Goal: Information Seeking & Learning: Learn about a topic

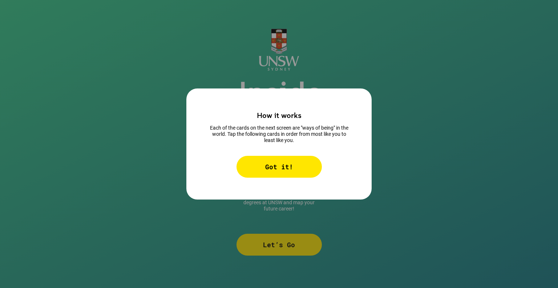
click at [260, 157] on div "Got it!" at bounding box center [279, 167] width 85 height 22
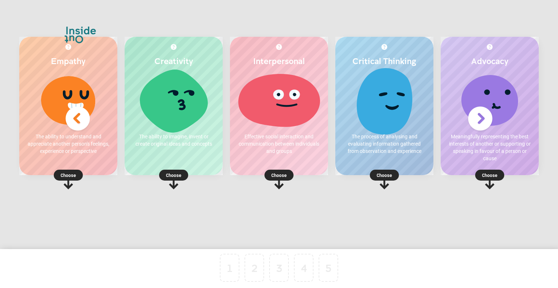
click at [381, 174] on p "Choose" at bounding box center [384, 174] width 98 height 7
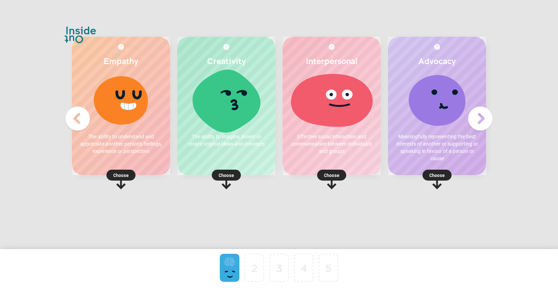
click at [82, 114] on img at bounding box center [77, 118] width 29 height 29
click at [222, 176] on p "Choose" at bounding box center [226, 174] width 98 height 7
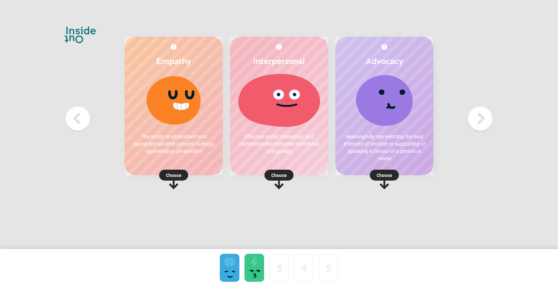
click at [176, 174] on p "Choose" at bounding box center [174, 174] width 98 height 7
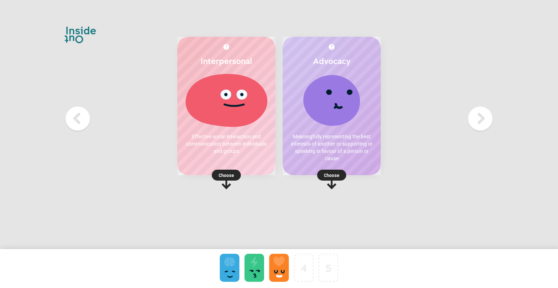
click at [222, 172] on p "Choose" at bounding box center [226, 174] width 98 height 7
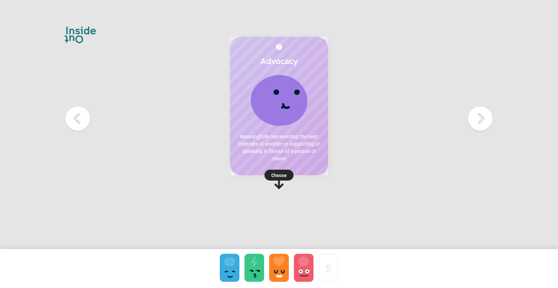
click at [278, 173] on p "Choose" at bounding box center [279, 174] width 98 height 7
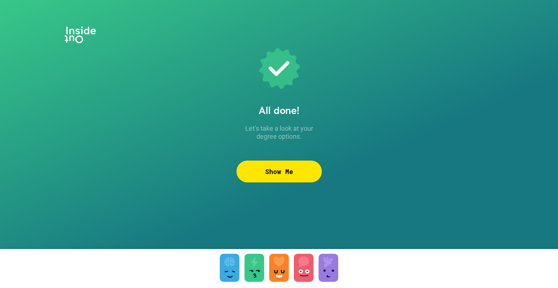
click at [298, 173] on div "Show Me" at bounding box center [279, 171] width 85 height 22
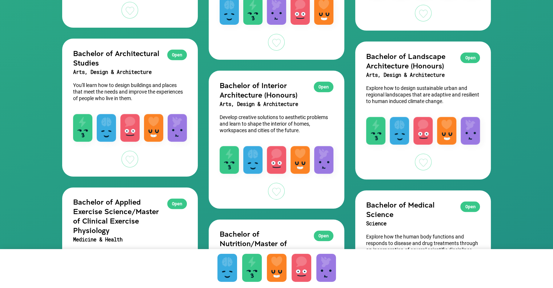
scroll to position [668, 0]
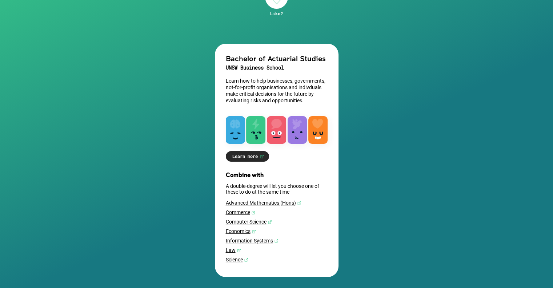
scroll to position [60, 0]
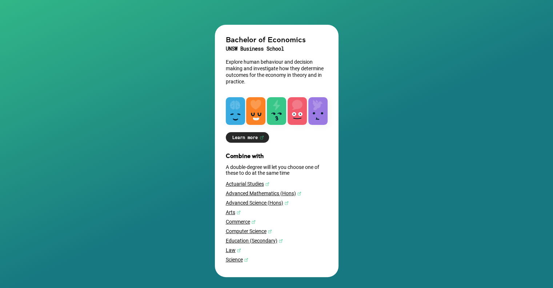
scroll to position [80, 0]
click at [252, 190] on link "Advanced Mathematics (Hons)" at bounding box center [277, 193] width 102 height 6
